Goal: Information Seeking & Learning: Compare options

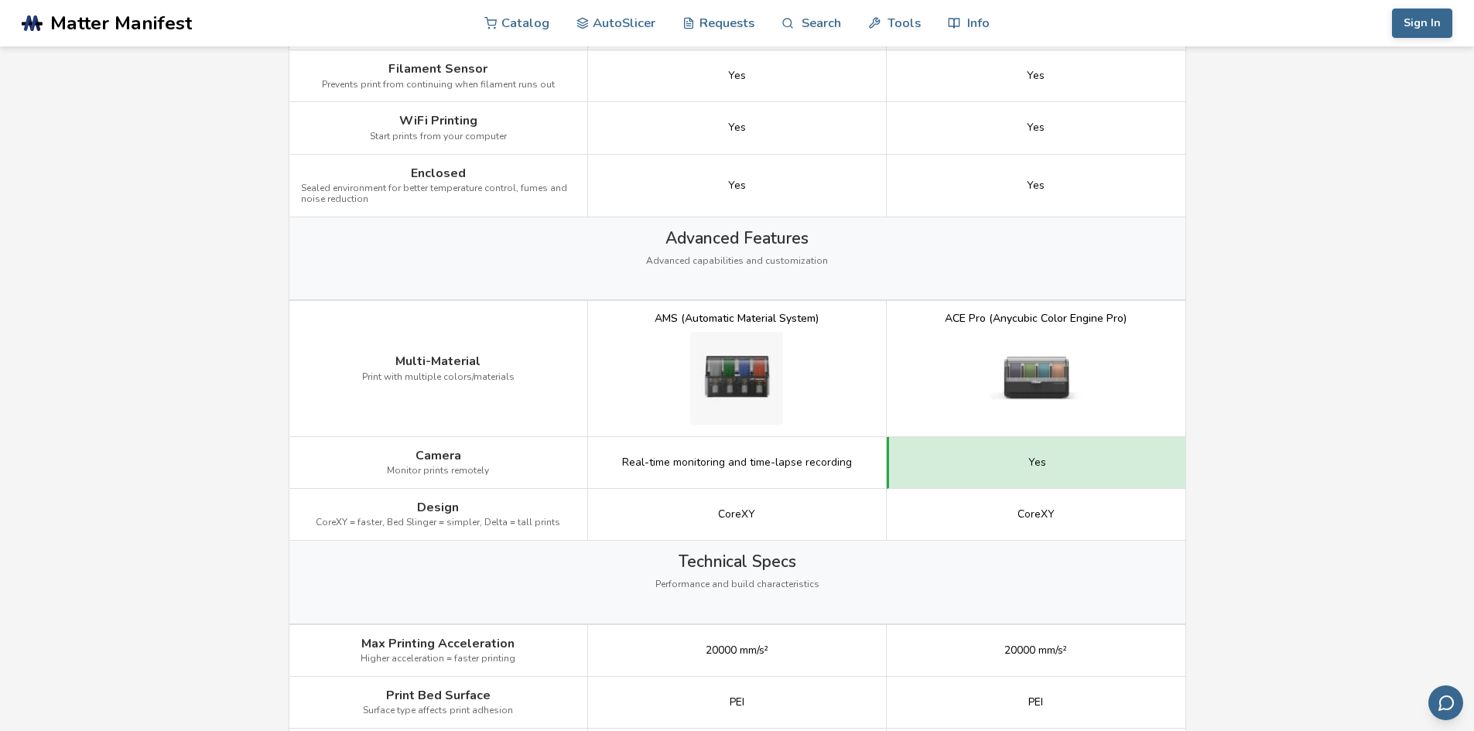
scroll to position [1625, 0]
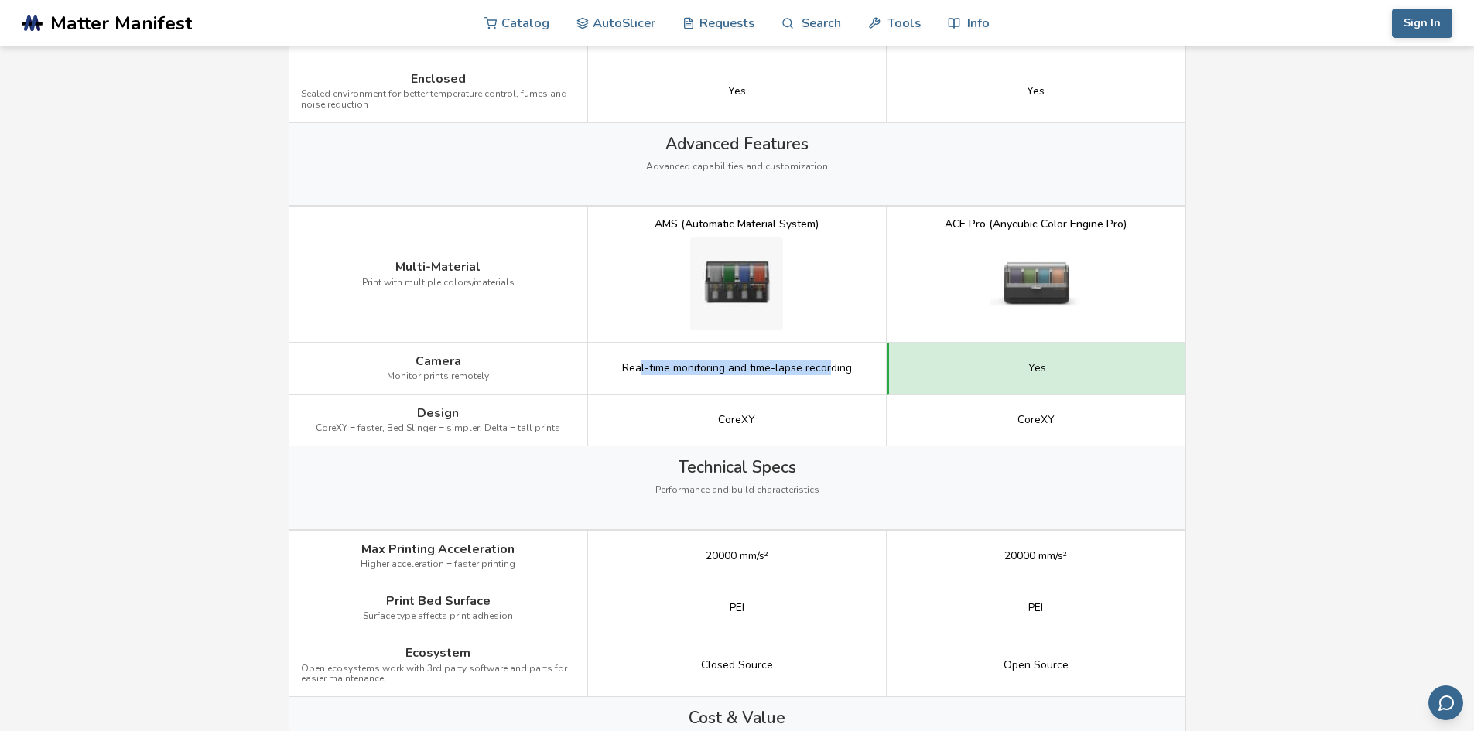
drag, startPoint x: 651, startPoint y: 365, endPoint x: 849, endPoint y: 365, distance: 198.0
click at [832, 365] on span "Real-time monitoring and time-lapse recording" at bounding box center [737, 368] width 230 height 12
drag, startPoint x: 1022, startPoint y: 368, endPoint x: 1055, endPoint y: 368, distance: 33.3
click at [1049, 368] on div "Yes" at bounding box center [1036, 369] width 299 height 52
click at [1217, 371] on main "← Back to 3D Printers Bambu Lab X1C vs Anycubic Kobra S1 Is the Bambu Lab X1C b…" at bounding box center [737, 63] width 1474 height 3377
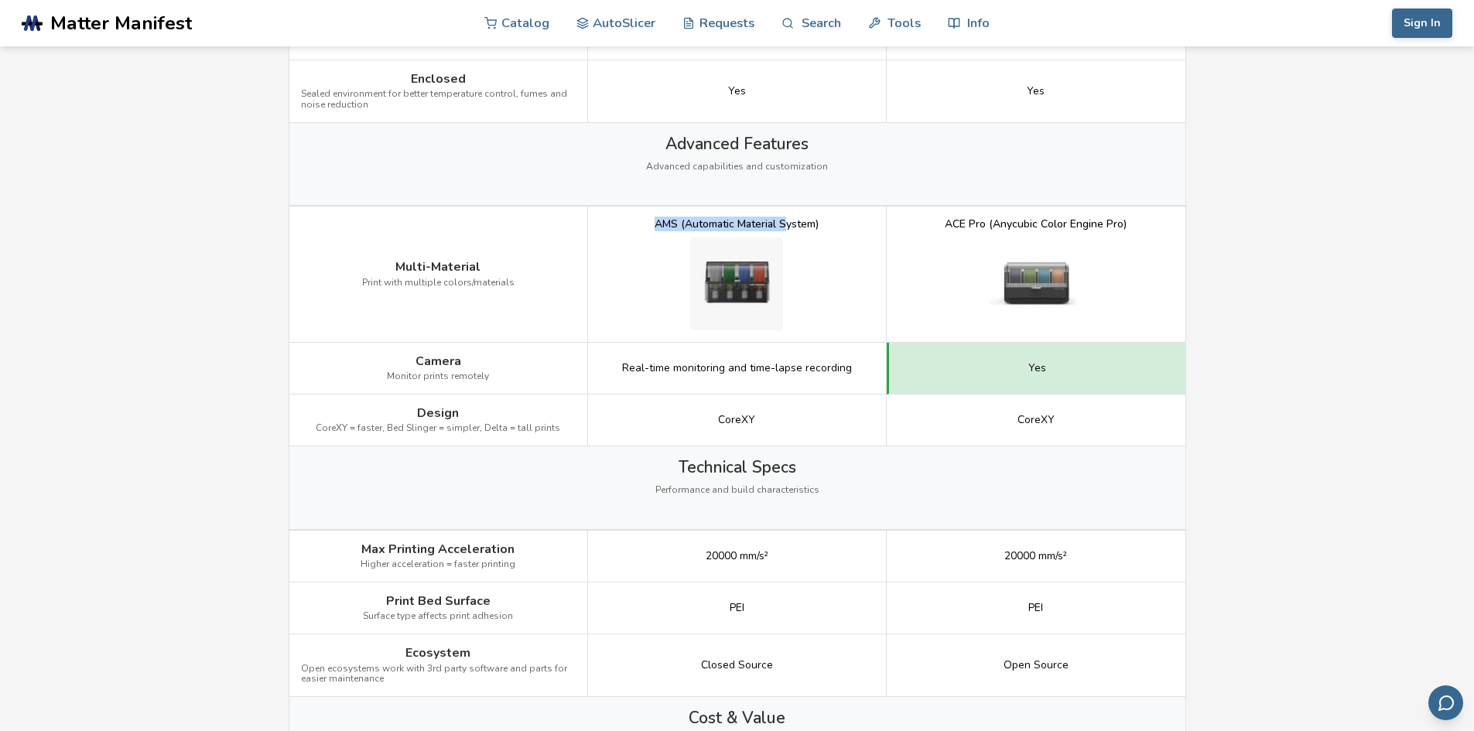
drag, startPoint x: 658, startPoint y: 216, endPoint x: 803, endPoint y: 221, distance: 145.5
click at [789, 219] on div "AMS (Automatic Material System)" at bounding box center [737, 274] width 299 height 135
drag, startPoint x: 977, startPoint y: 231, endPoint x: 1128, endPoint y: 211, distance: 152.2
click at [1107, 210] on div "ACE Pro (Anycubic Color Engine Pro)" at bounding box center [1036, 274] width 299 height 135
click at [1208, 214] on main "← Back to 3D Printers Bambu Lab X1C vs Anycubic Kobra S1 Is the Bambu Lab X1C b…" at bounding box center [737, 63] width 1474 height 3377
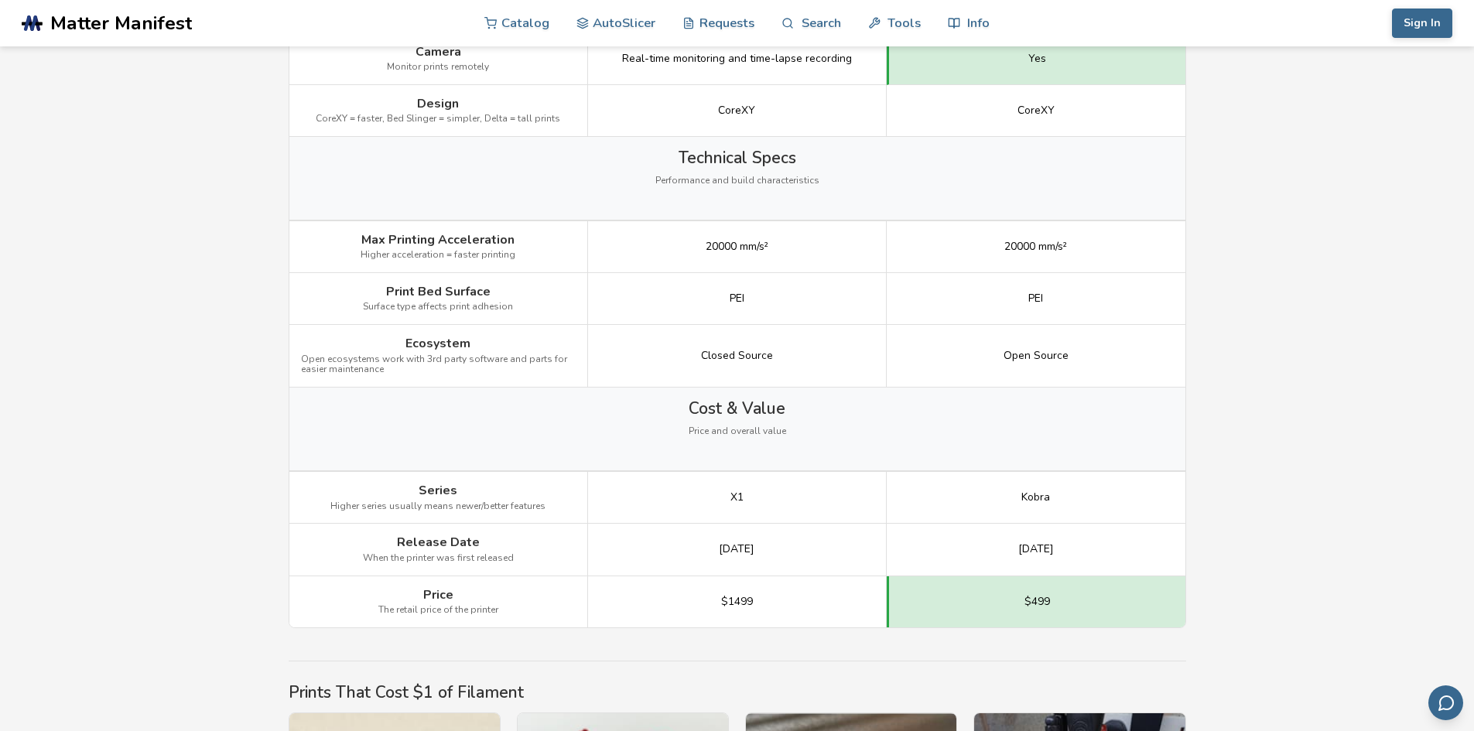
scroll to position [2011, 0]
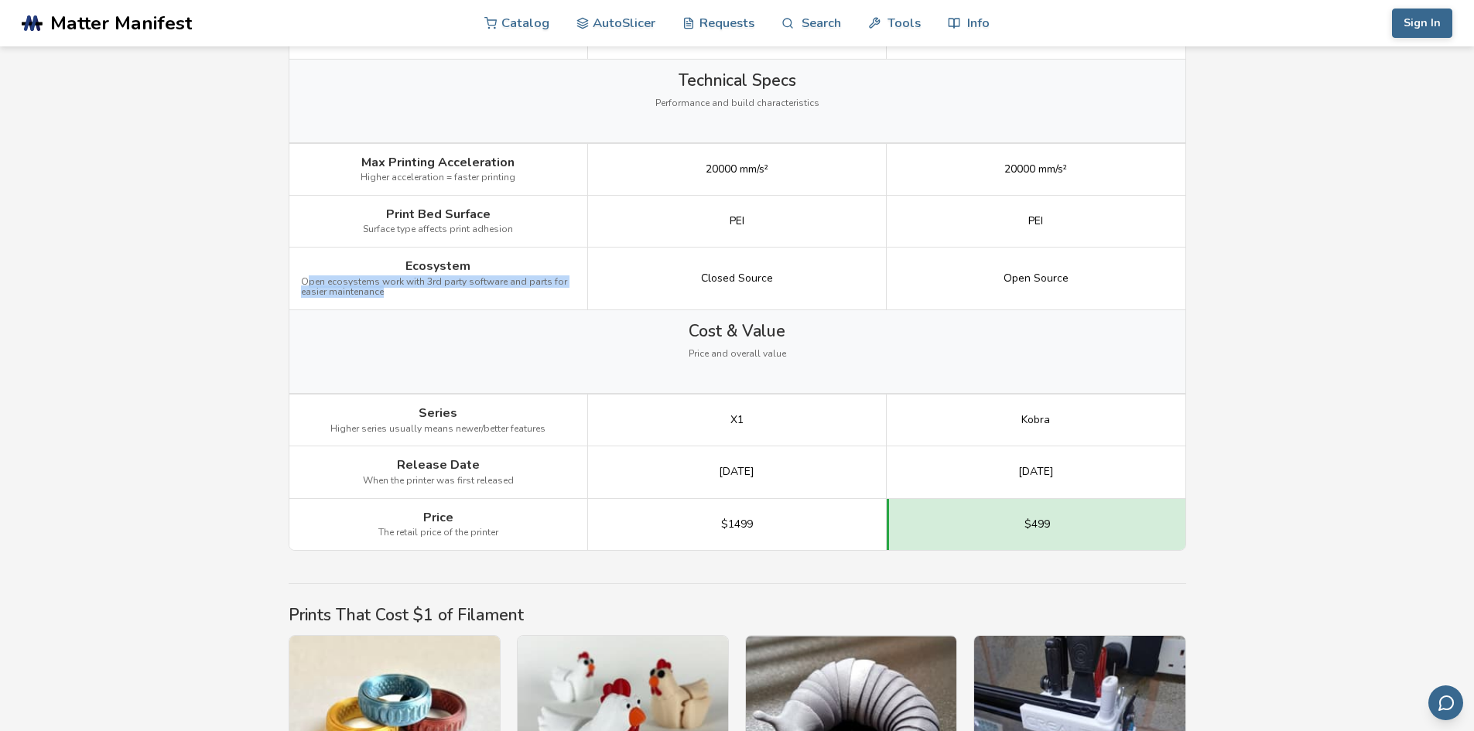
drag, startPoint x: 307, startPoint y: 286, endPoint x: 393, endPoint y: 289, distance: 85.9
click at [393, 289] on span "Open ecosystems work with 3rd party software and parts for easier maintenance" at bounding box center [438, 288] width 275 height 22
click at [405, 290] on span "Open ecosystems work with 3rd party software and parts for easier maintenance" at bounding box center [438, 288] width 275 height 22
drag, startPoint x: 300, startPoint y: 281, endPoint x: 390, endPoint y: 296, distance: 90.9
click at [389, 296] on span "Open ecosystems work with 3rd party software and parts for easier maintenance" at bounding box center [438, 288] width 275 height 22
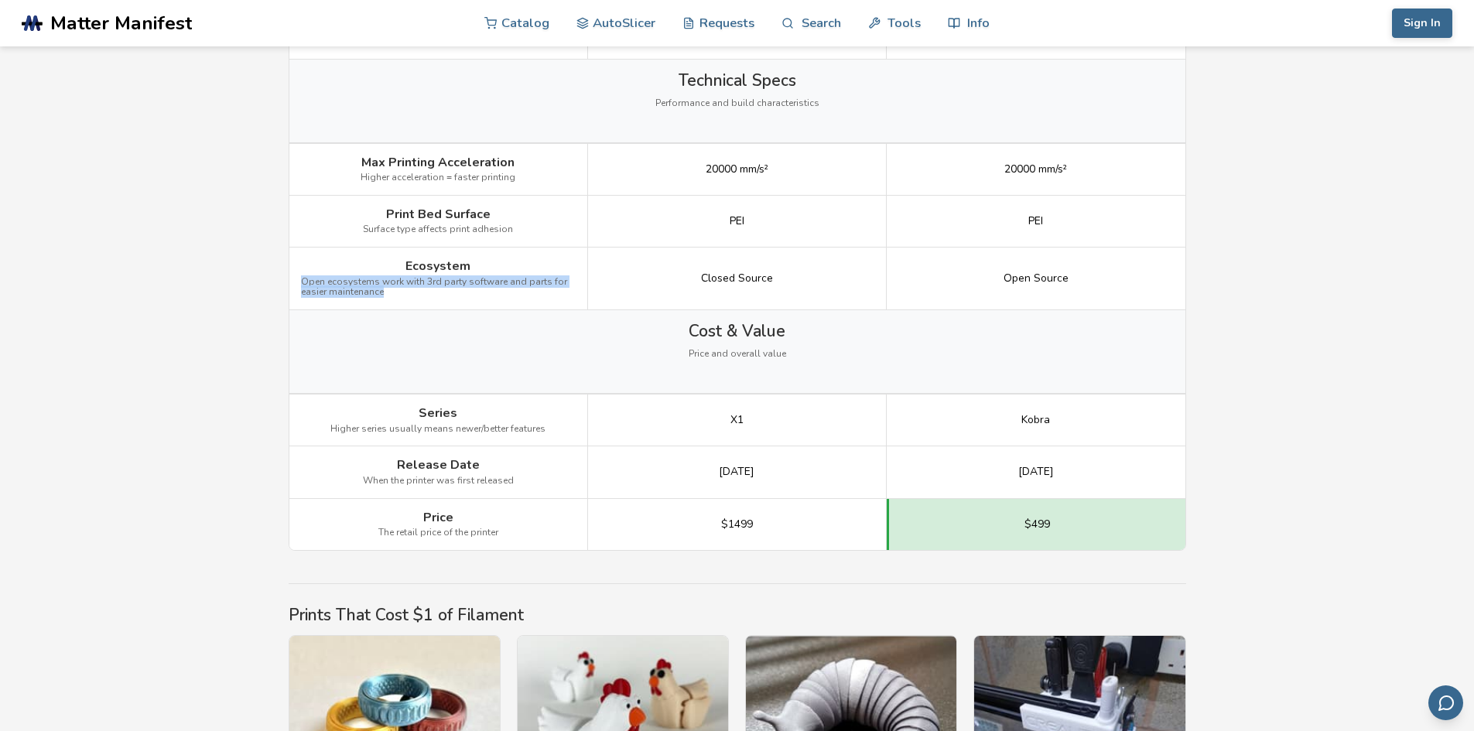
click at [436, 296] on span "Open ecosystems work with 3rd party software and parts for easier maintenance" at bounding box center [438, 288] width 275 height 22
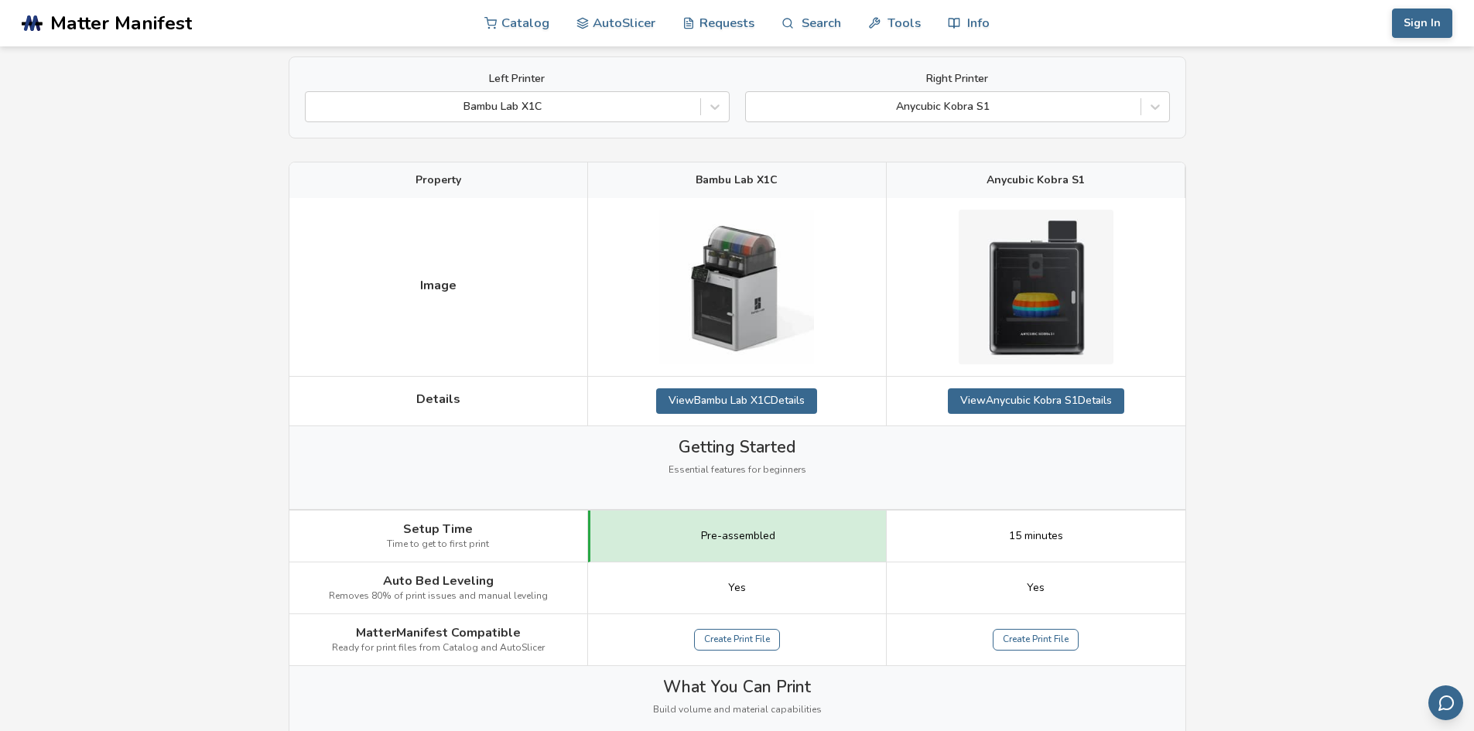
scroll to position [0, 0]
